Goal: Transaction & Acquisition: Purchase product/service

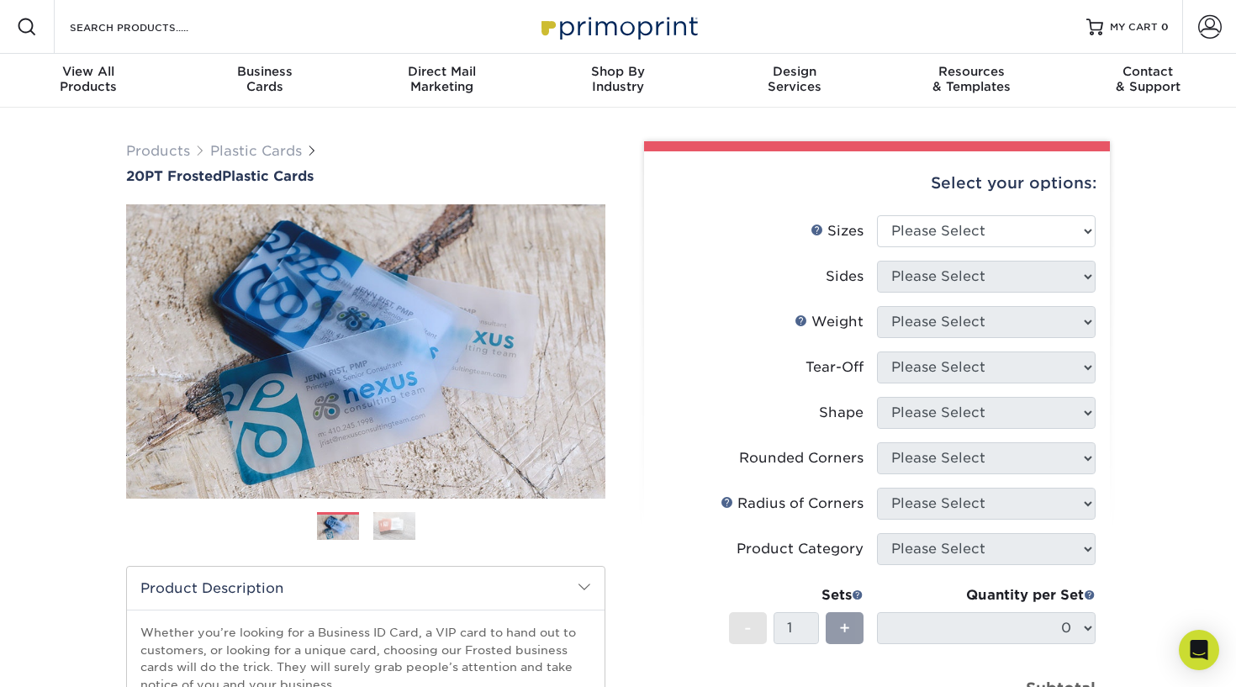
click at [395, 526] on img at bounding box center [394, 525] width 42 height 29
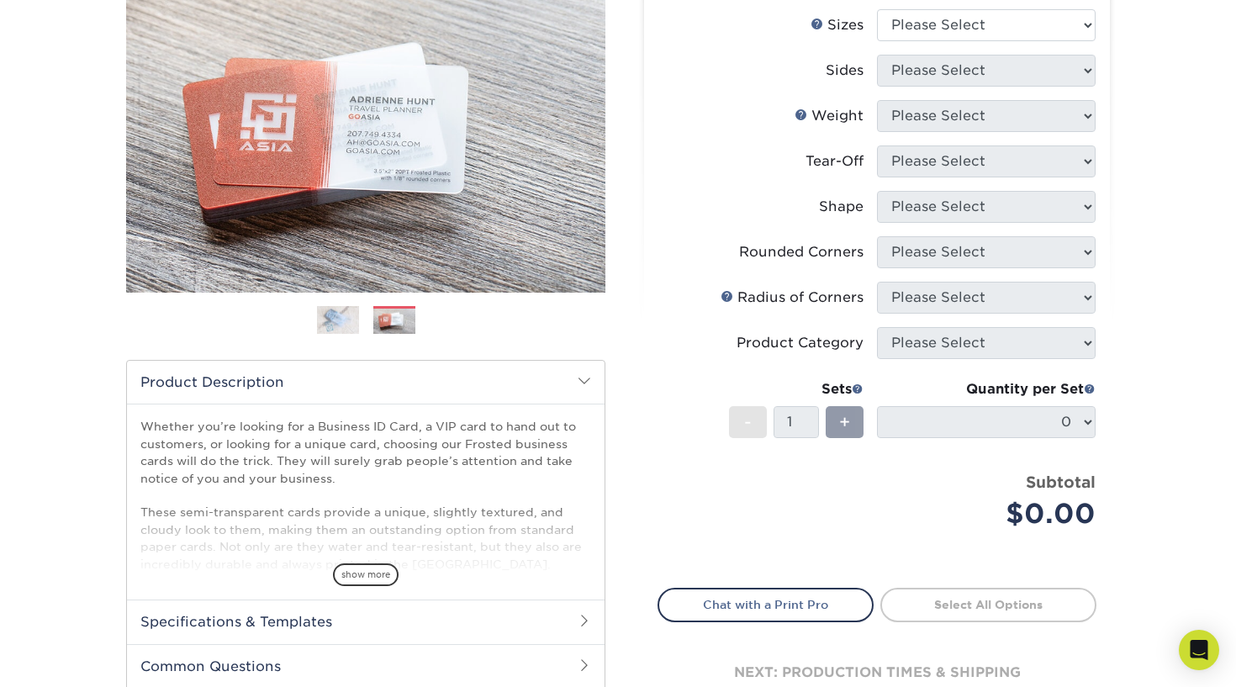
scroll to position [187, 0]
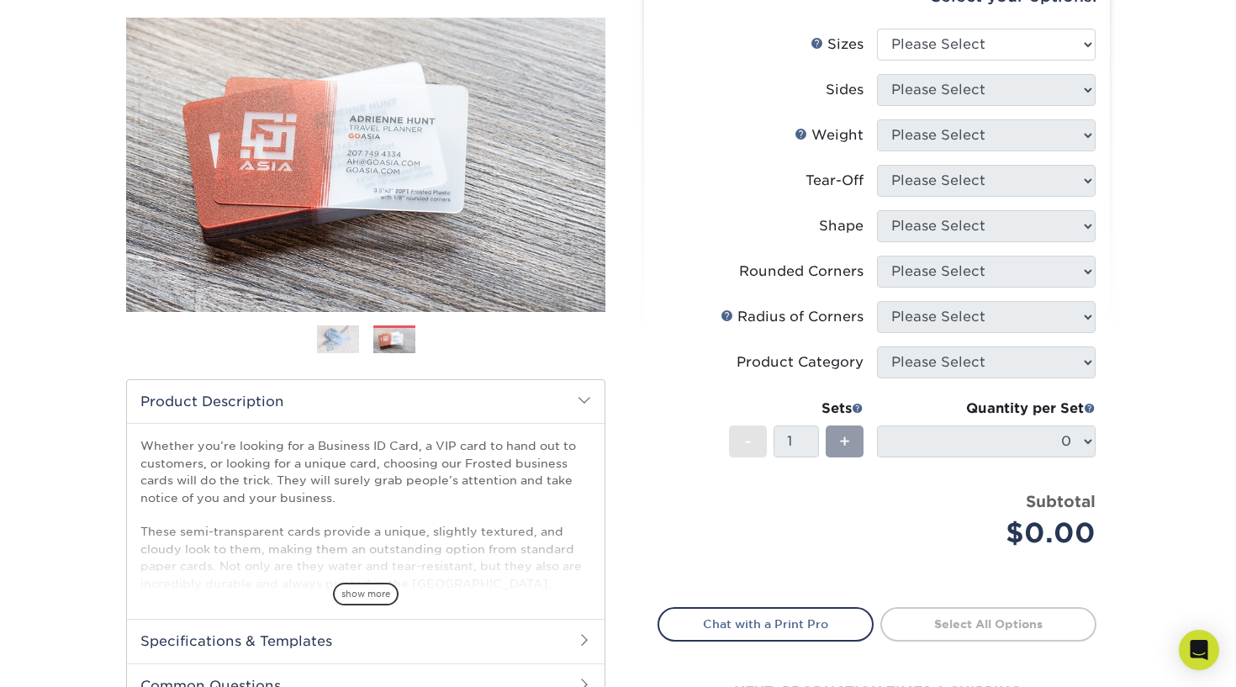
click at [333, 341] on img at bounding box center [338, 339] width 42 height 29
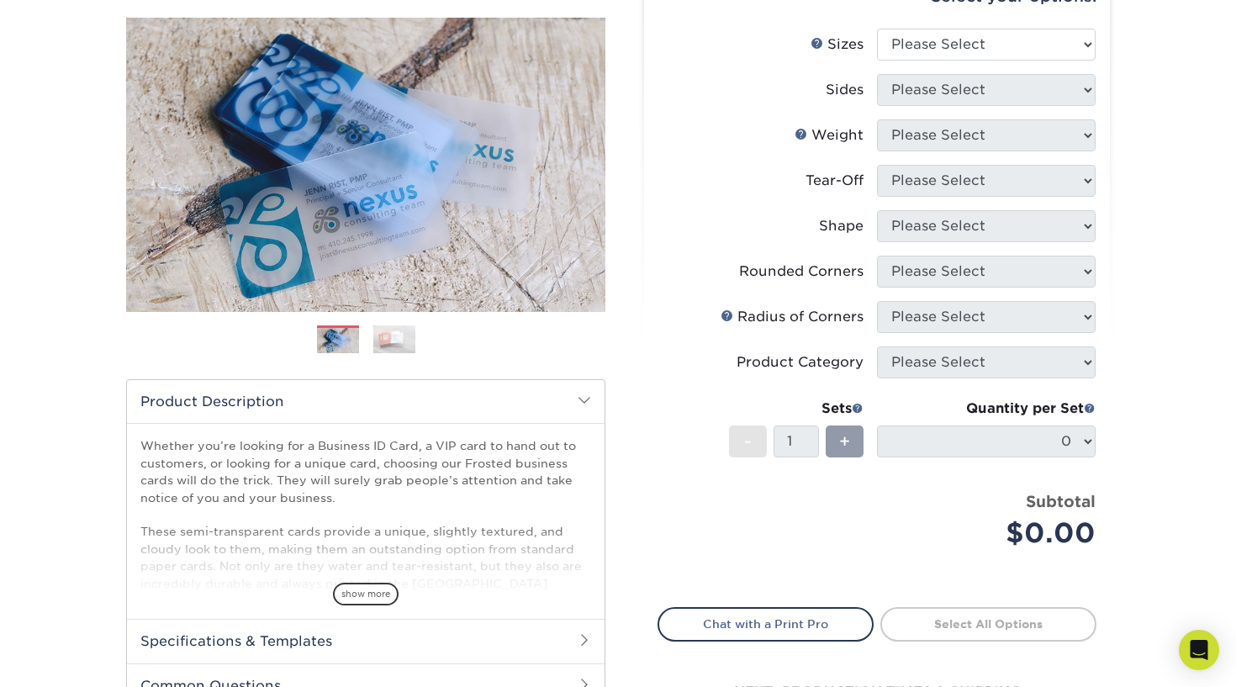
click at [377, 334] on img at bounding box center [394, 339] width 42 height 29
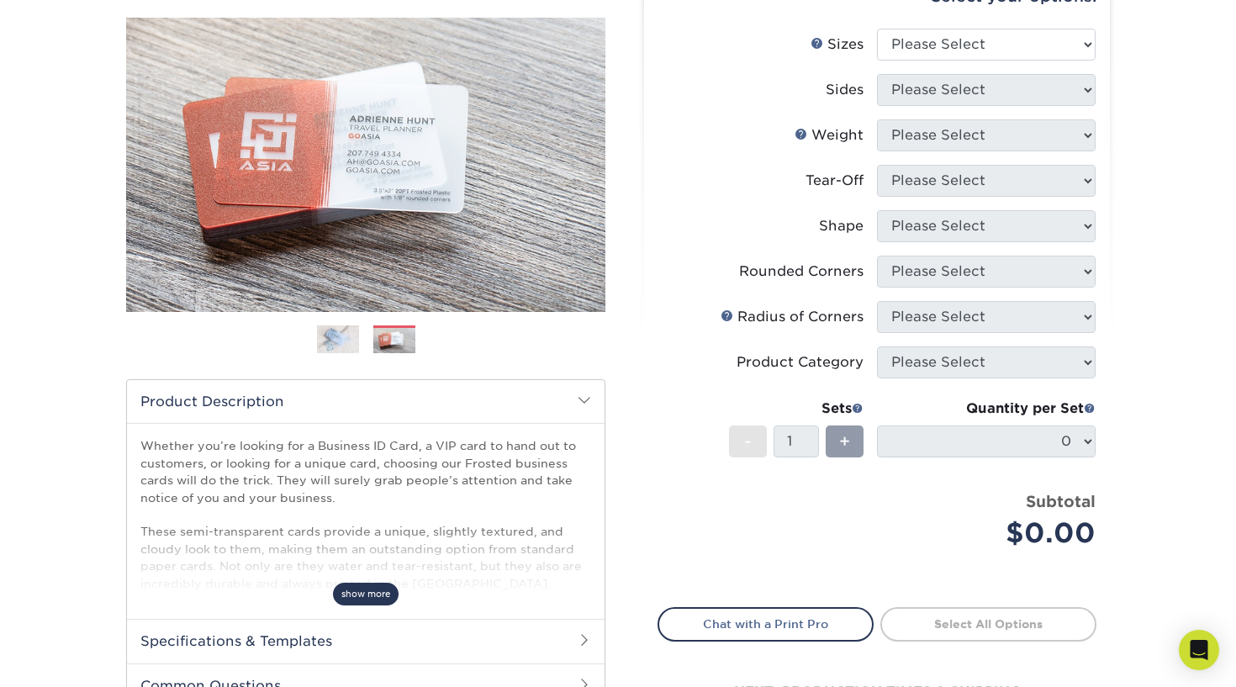
click at [369, 587] on span "show more" at bounding box center [366, 594] width 66 height 23
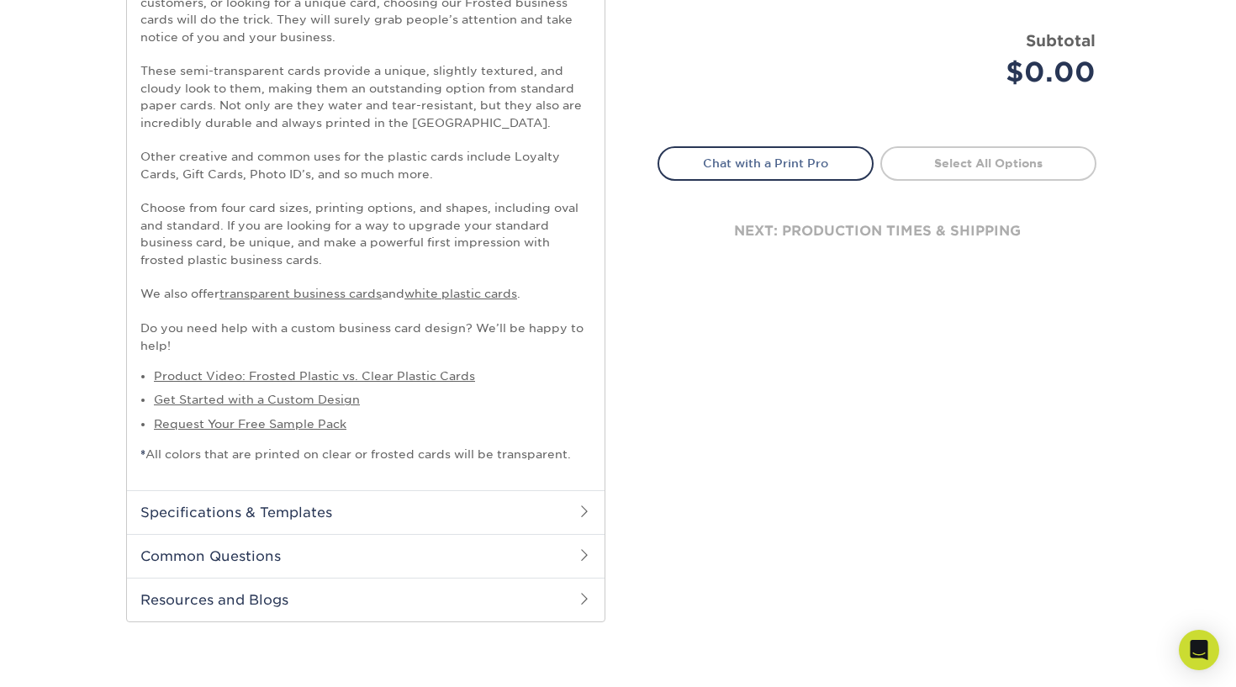
scroll to position [651, 0]
click at [399, 512] on h2 "Specifications & Templates" at bounding box center [366, 509] width 478 height 44
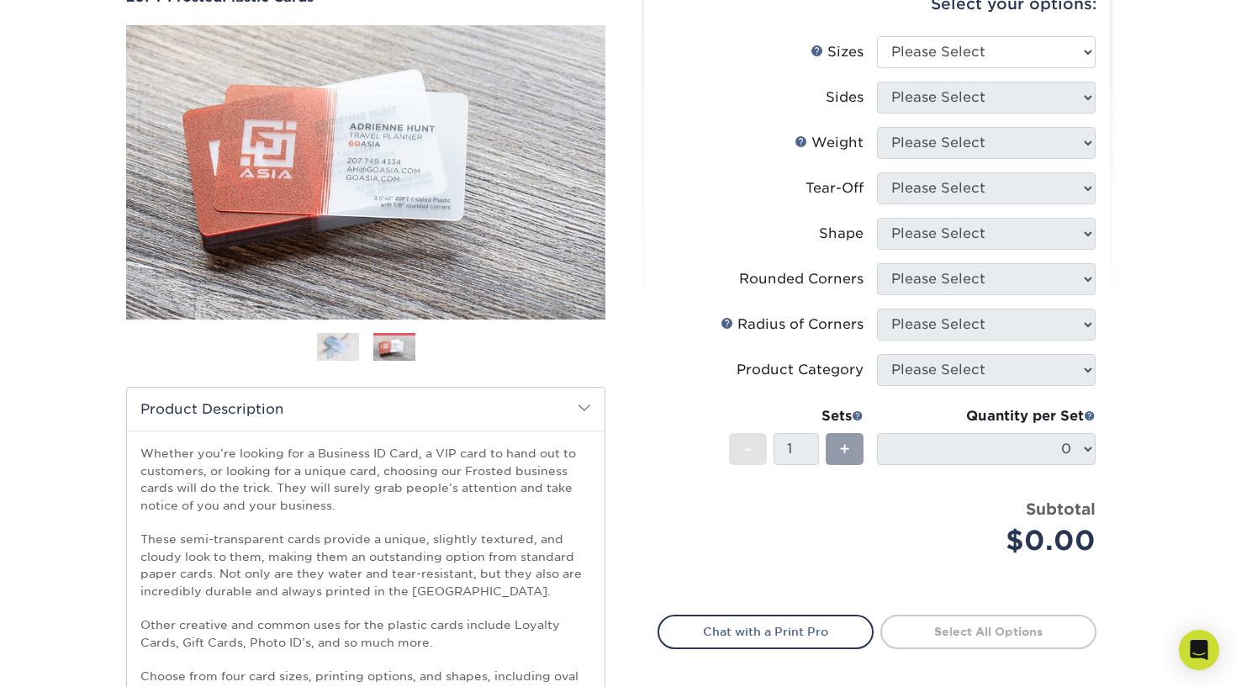
scroll to position [98, 0]
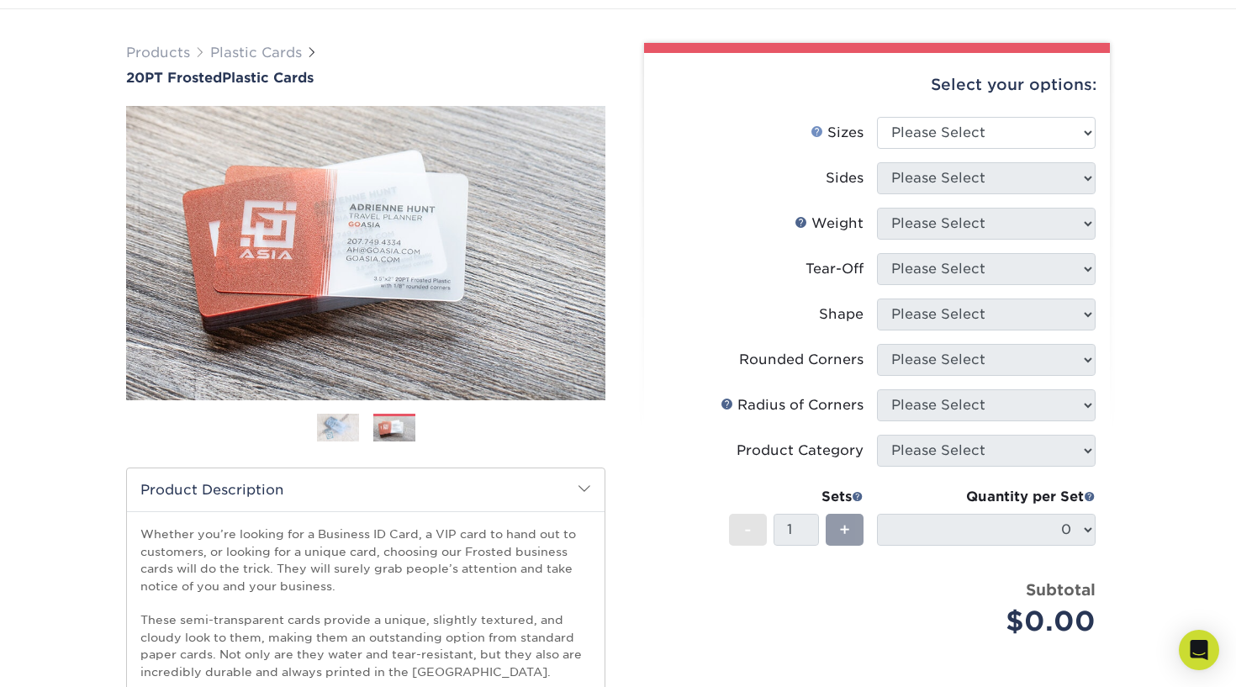
click at [818, 133] on link "Sizes Help" at bounding box center [817, 130] width 13 height 13
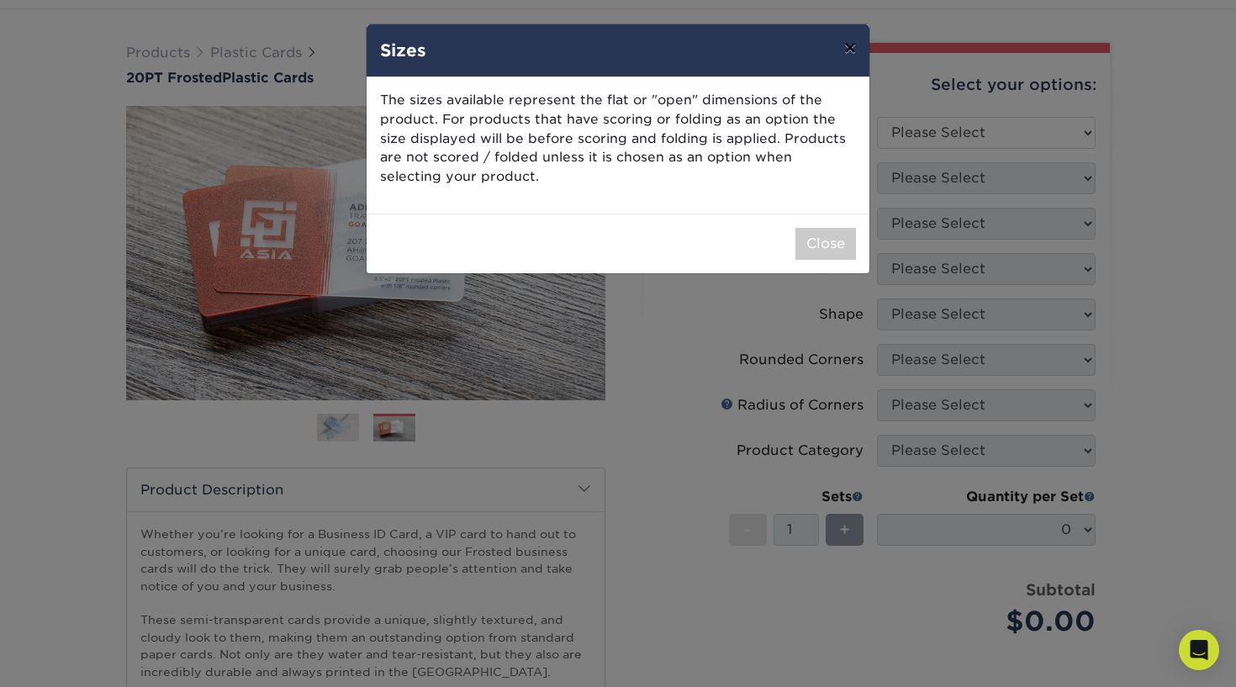
click at [838, 50] on button "×" at bounding box center [850, 47] width 39 height 47
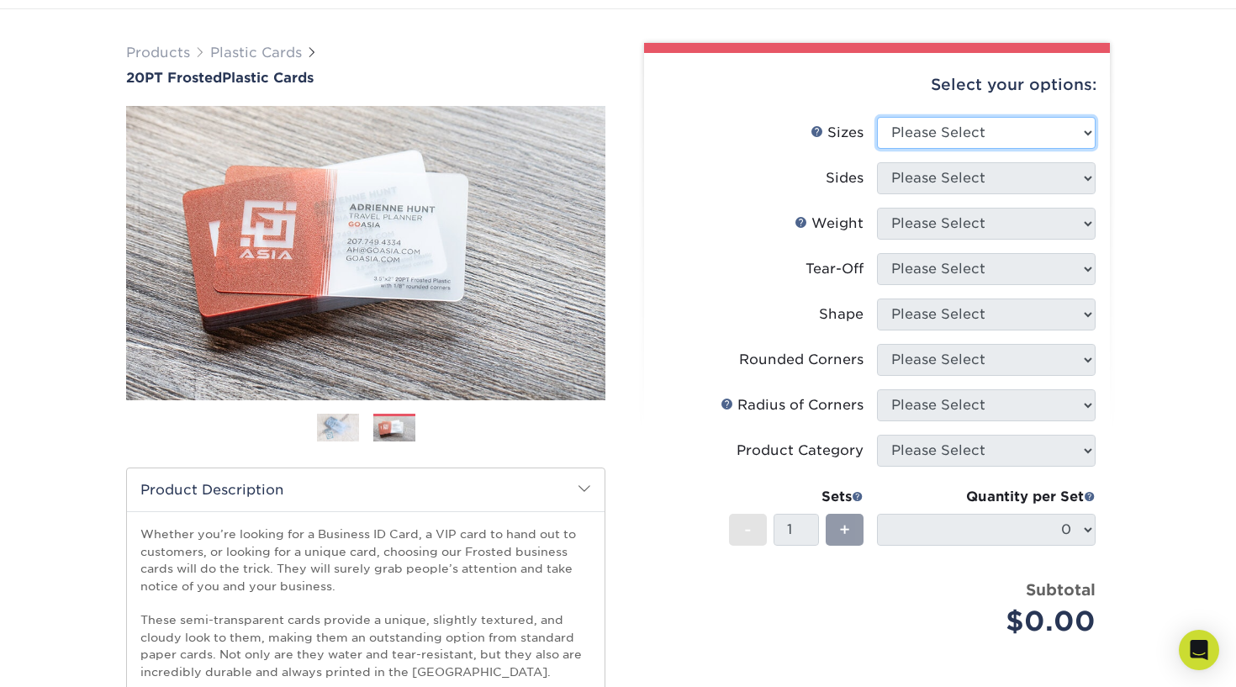
select select "4.25x6.00"
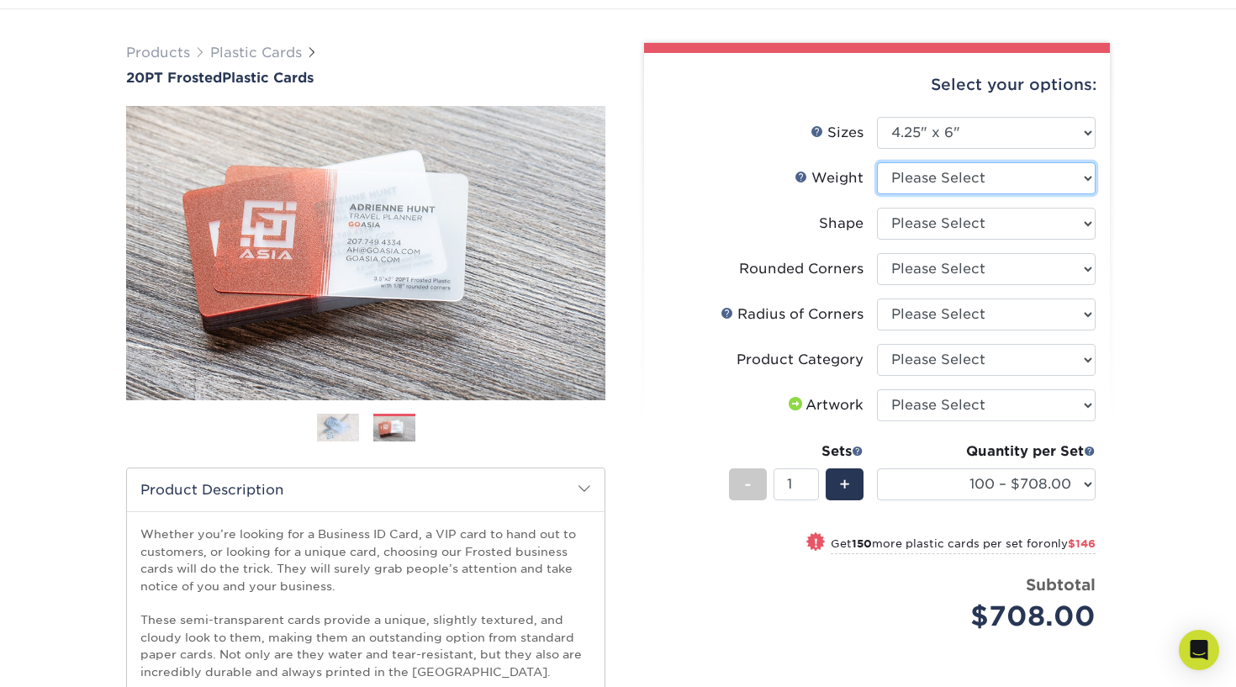
select select "20PT Frosted Plastic"
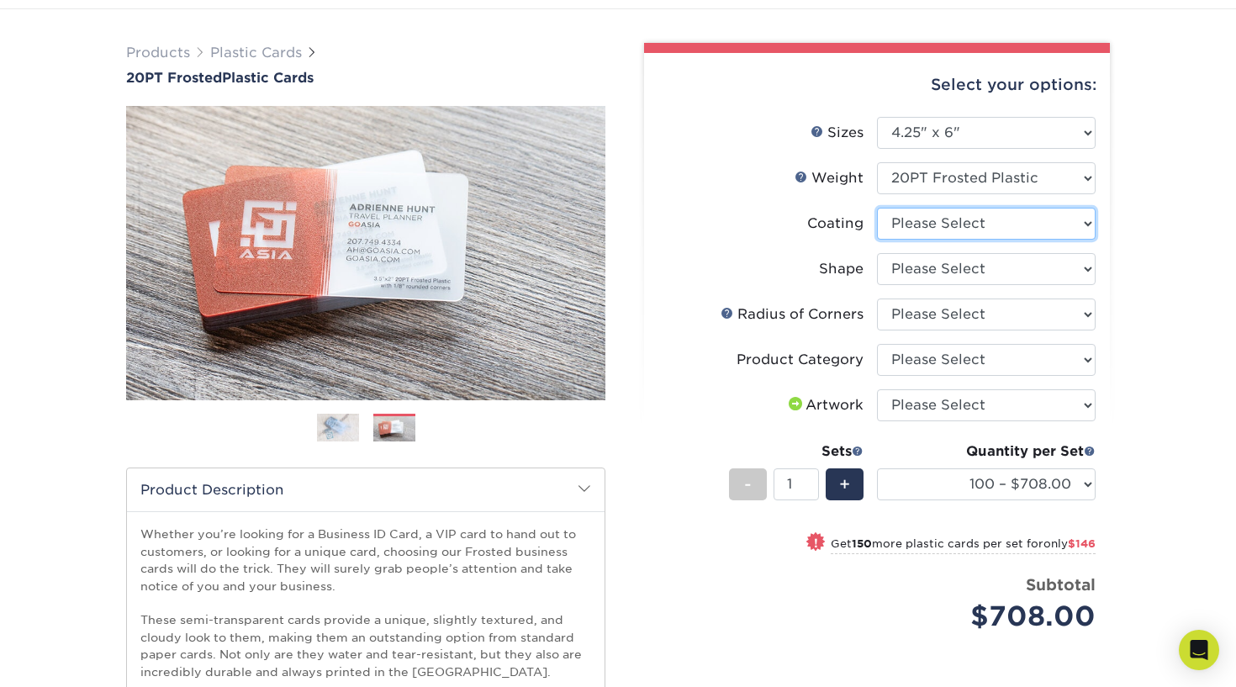
select select "3e7618de-abca-4bda-9f97-8b9129e913d8"
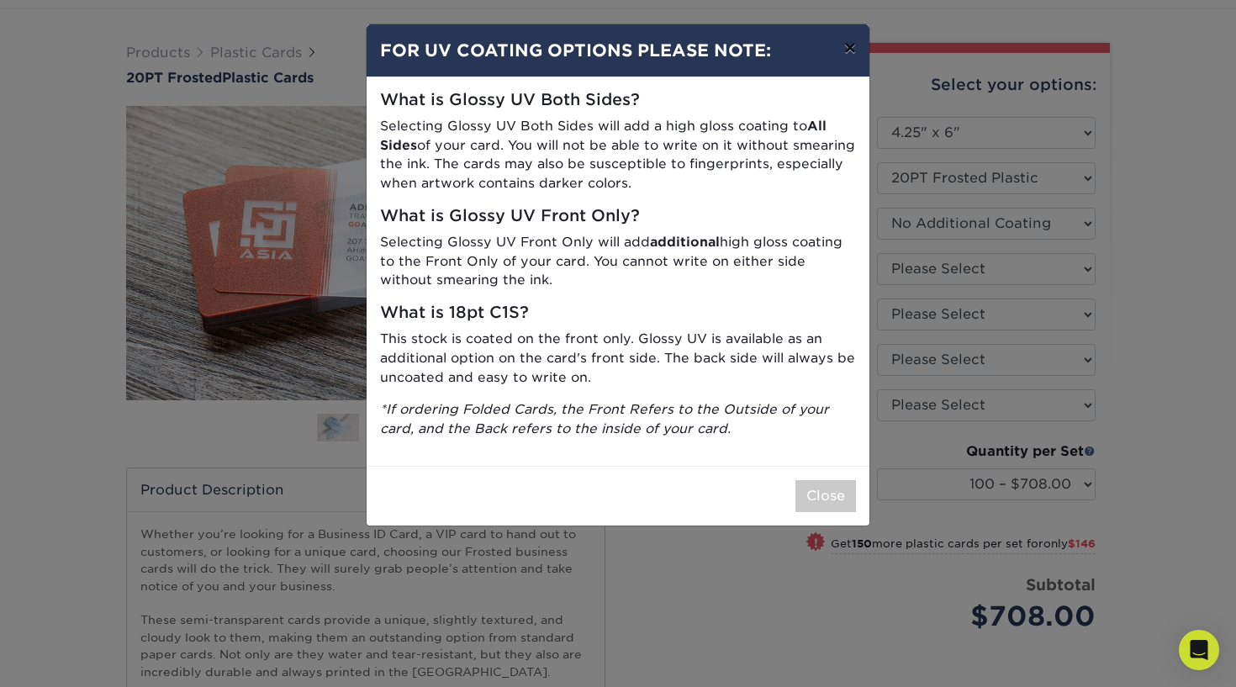
click at [849, 55] on button "×" at bounding box center [850, 47] width 39 height 47
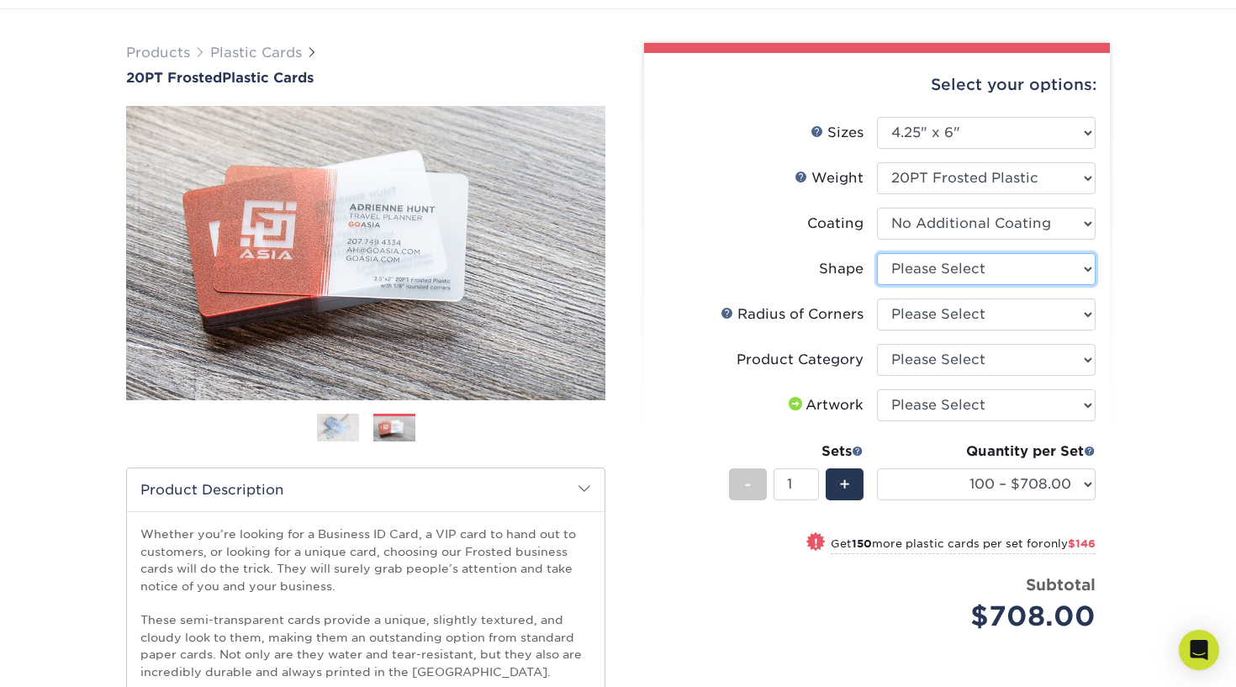
select select "standard"
